Goal: Information Seeking & Learning: Find specific page/section

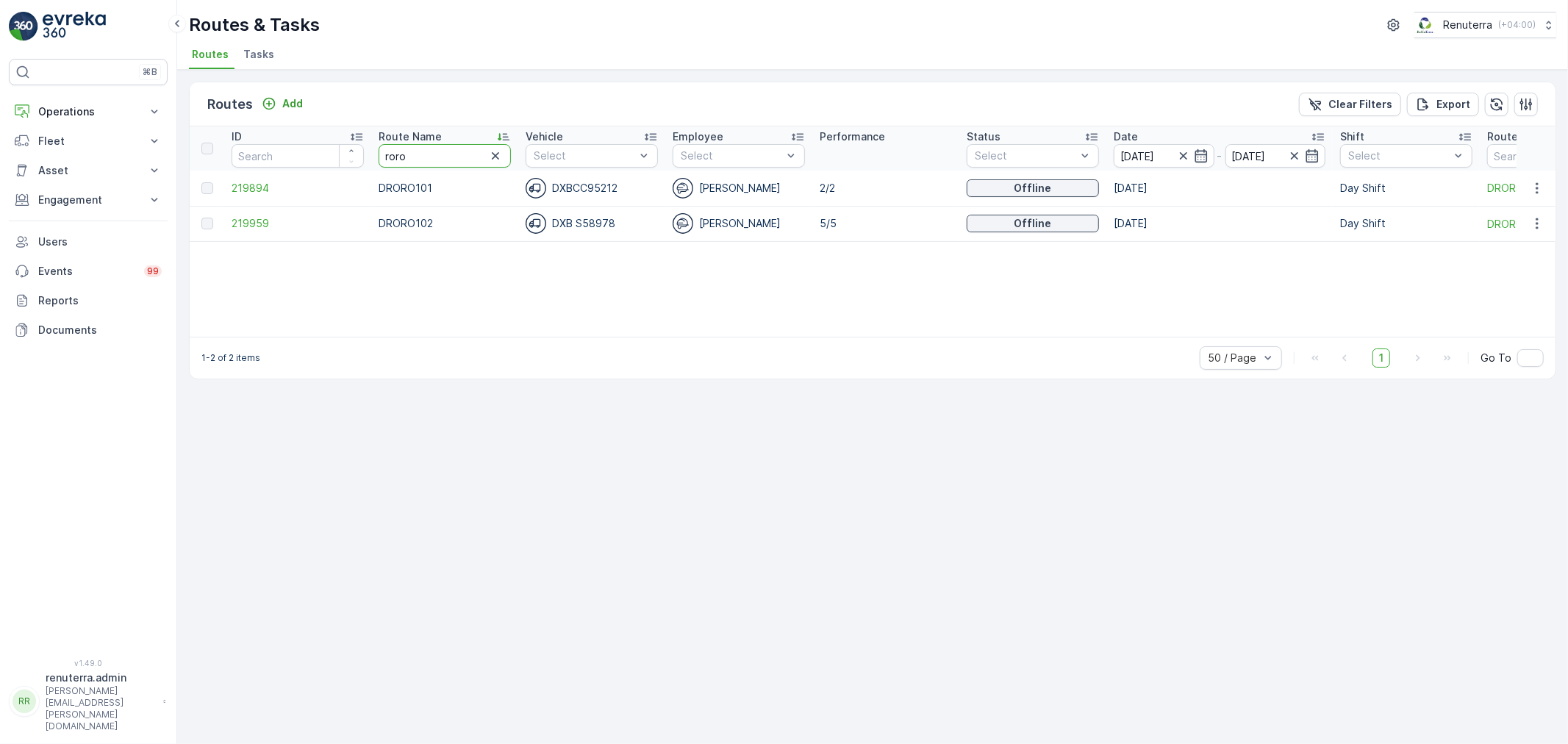
drag, startPoint x: 432, startPoint y: 160, endPoint x: 301, endPoint y: 132, distance: 134.0
click at [301, 132] on tr "ID Route Name roro Vehicle Select Employee Select Performance Status Select Dat…" at bounding box center [928, 148] width 1477 height 44
type input "hat"
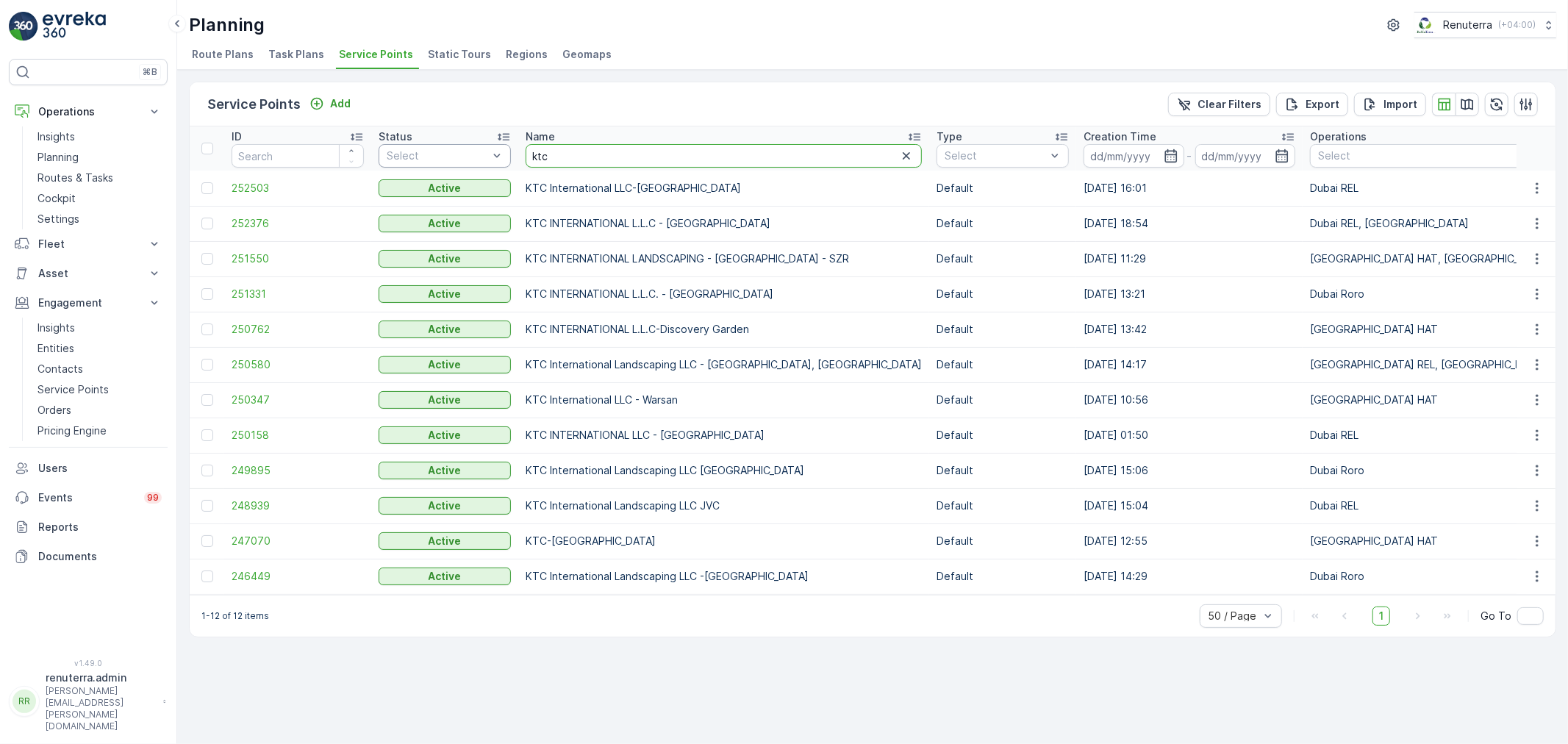
drag, startPoint x: 562, startPoint y: 152, endPoint x: 502, endPoint y: 149, distance: 60.1
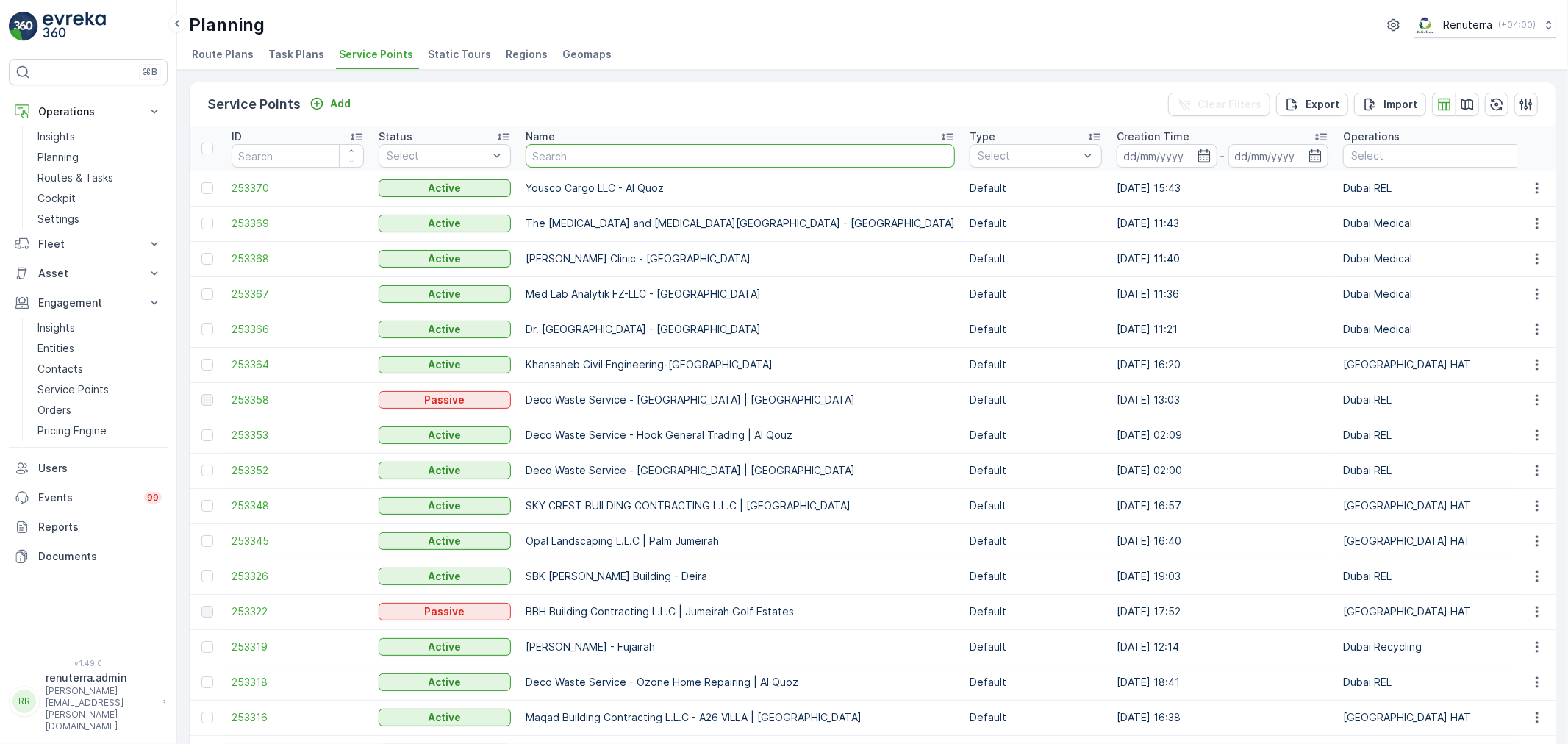
click at [592, 154] on input "text" at bounding box center [740, 155] width 429 height 23
type input "hms"
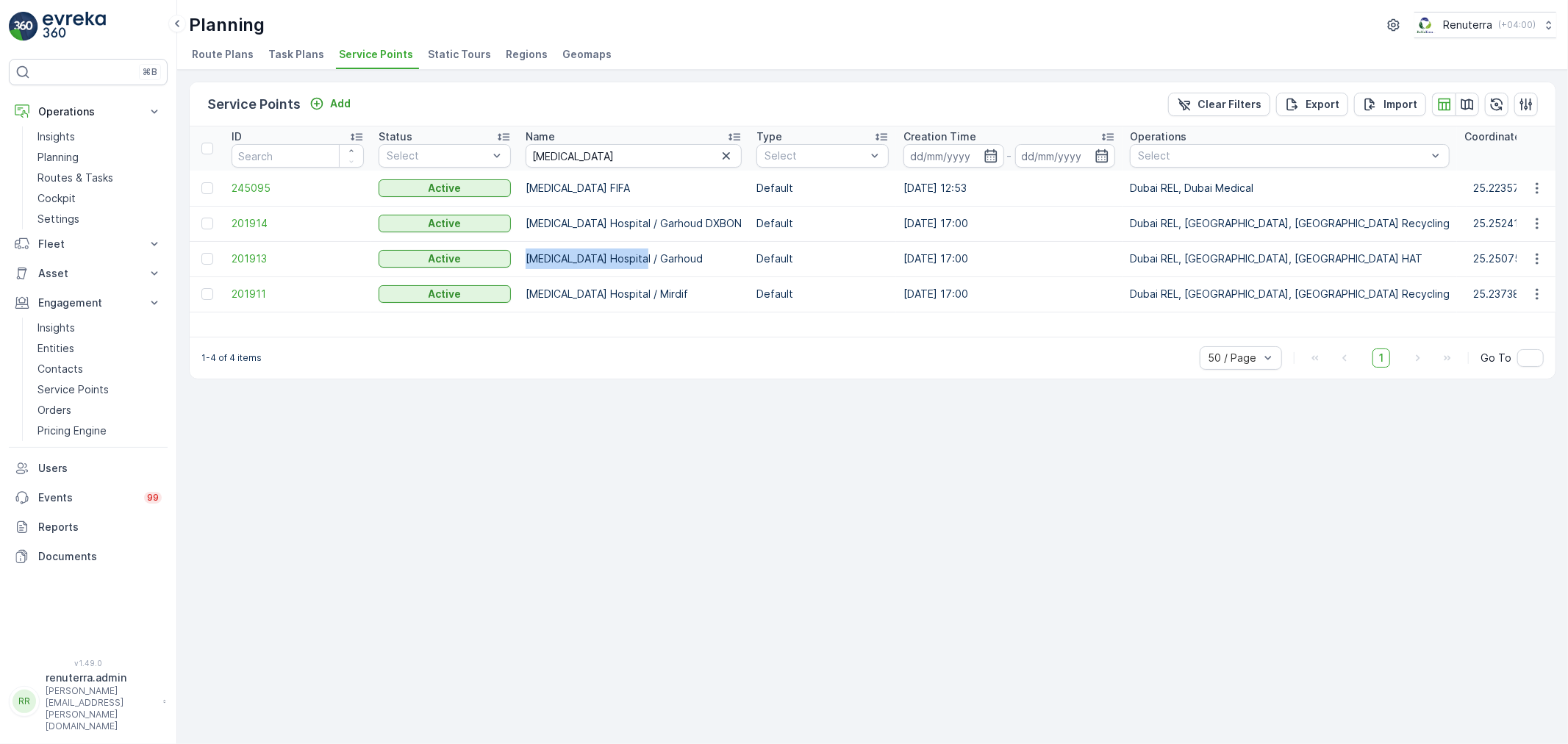
drag, startPoint x: 525, startPoint y: 255, endPoint x: 656, endPoint y: 252, distance: 131.0
click at [656, 252] on td "HMS Hospital / Garhoud" at bounding box center [633, 258] width 231 height 35
copy td "HMS Hospital / Garhoud"
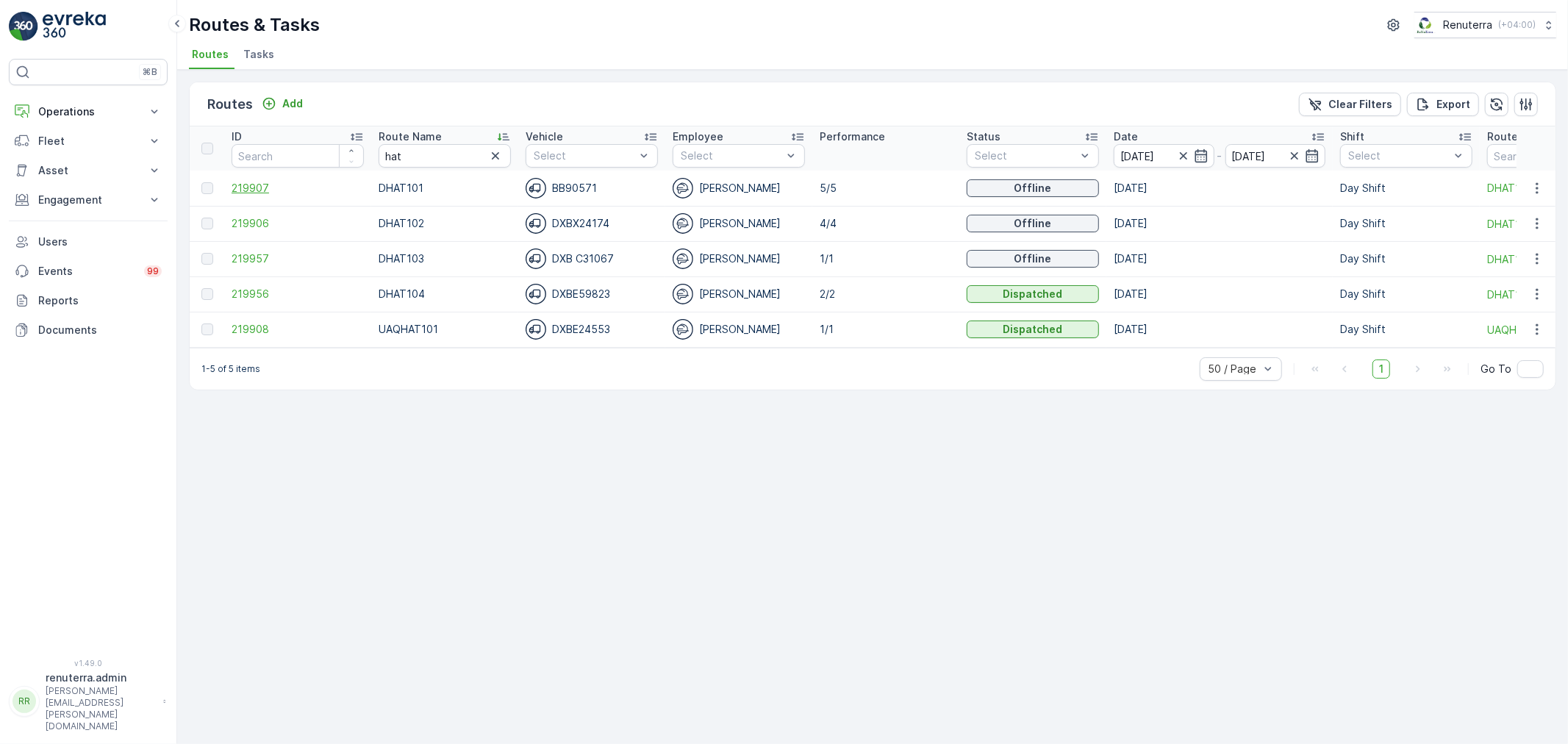
click at [260, 186] on span "219907" at bounding box center [297, 187] width 132 height 15
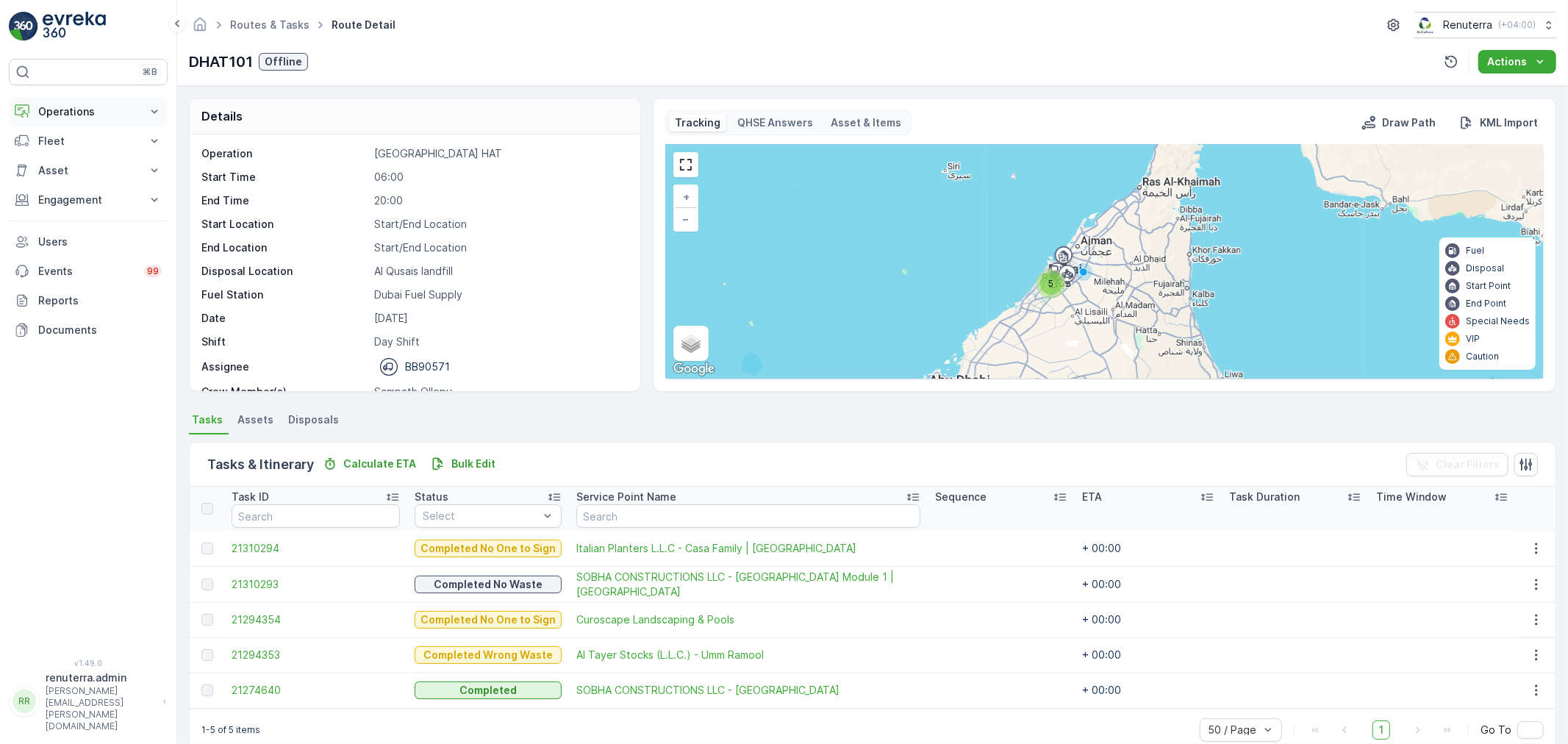
click at [72, 104] on p "Operations" at bounding box center [87, 111] width 100 height 15
click at [62, 177] on p "Routes & Tasks" at bounding box center [76, 178] width 76 height 15
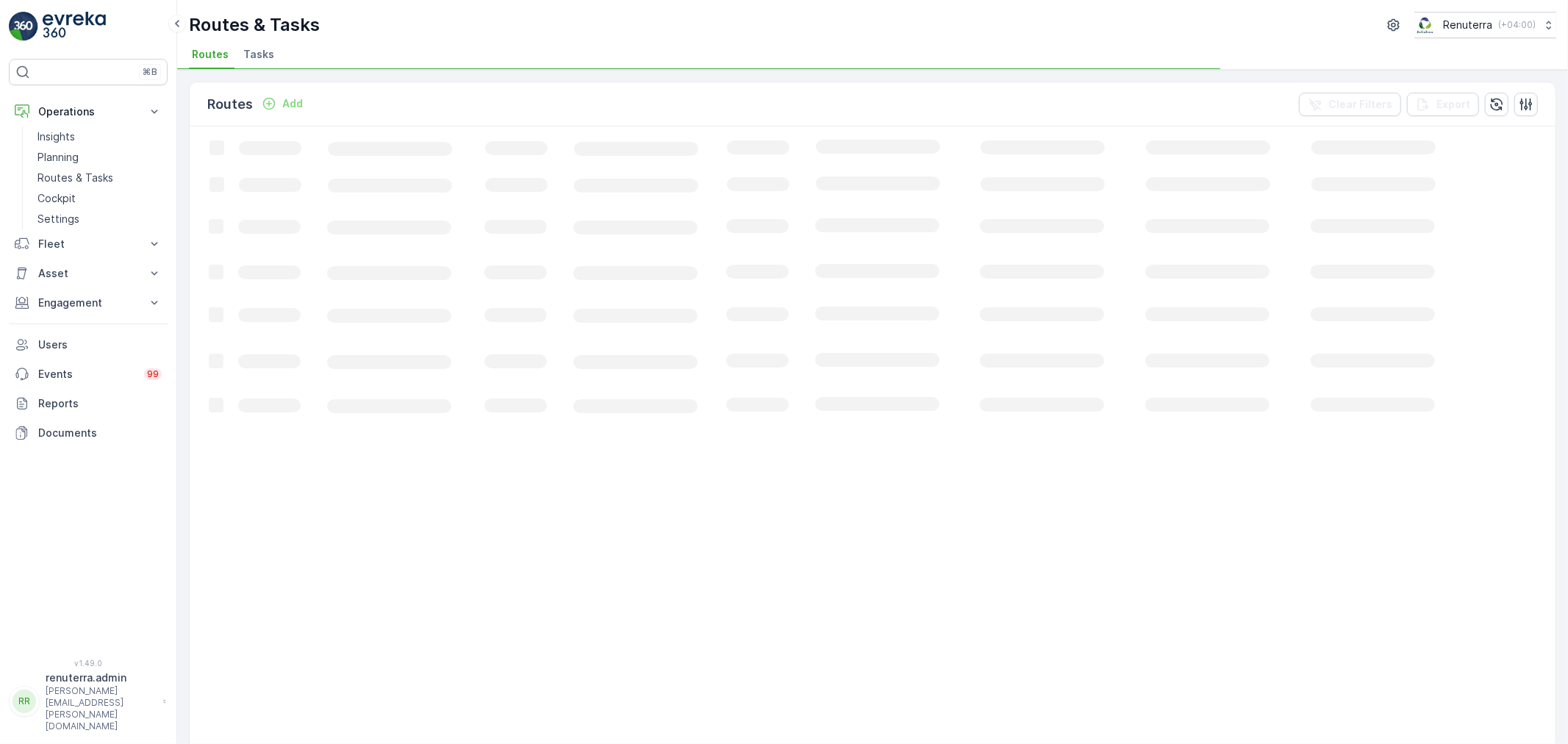
click at [251, 47] on span "Tasks" at bounding box center [258, 53] width 31 height 15
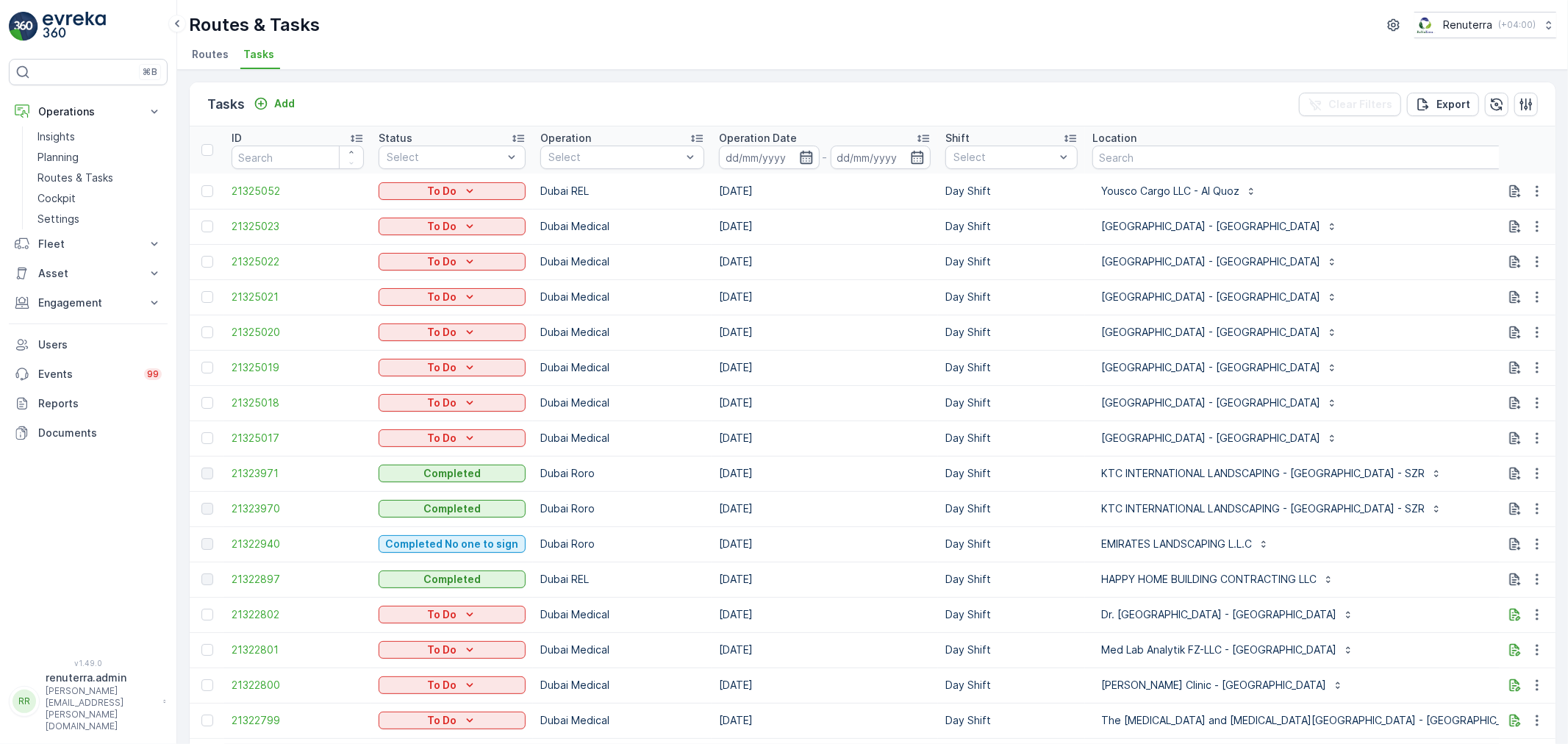
click at [800, 155] on icon "button" at bounding box center [805, 157] width 13 height 14
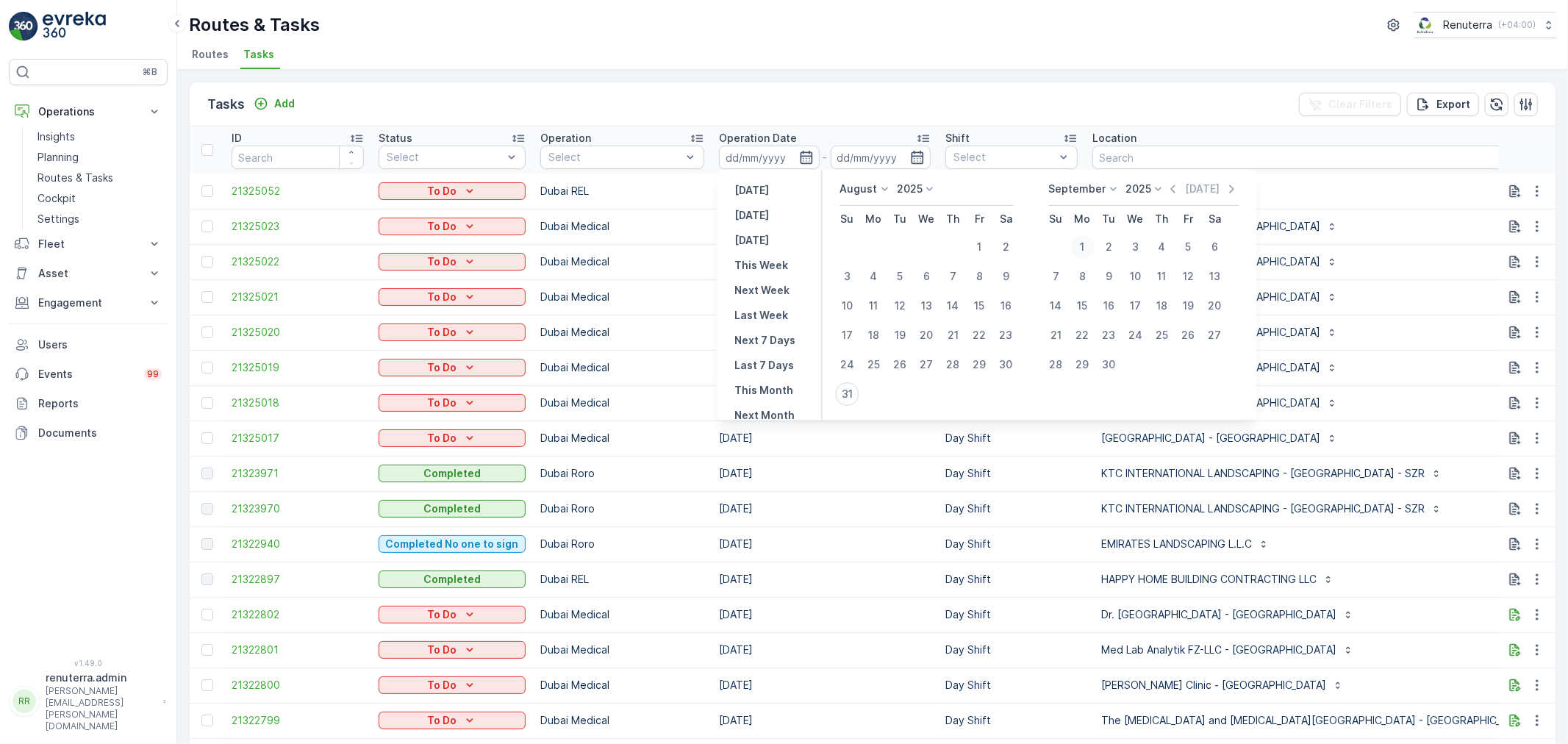
click at [1081, 243] on div "1" at bounding box center [1082, 247] width 23 height 23
type input "01.09.2025"
click at [1081, 243] on div "1" at bounding box center [1082, 247] width 23 height 23
type input "01.09.2025"
